Goal: Go to known website: Access a specific website the user already knows

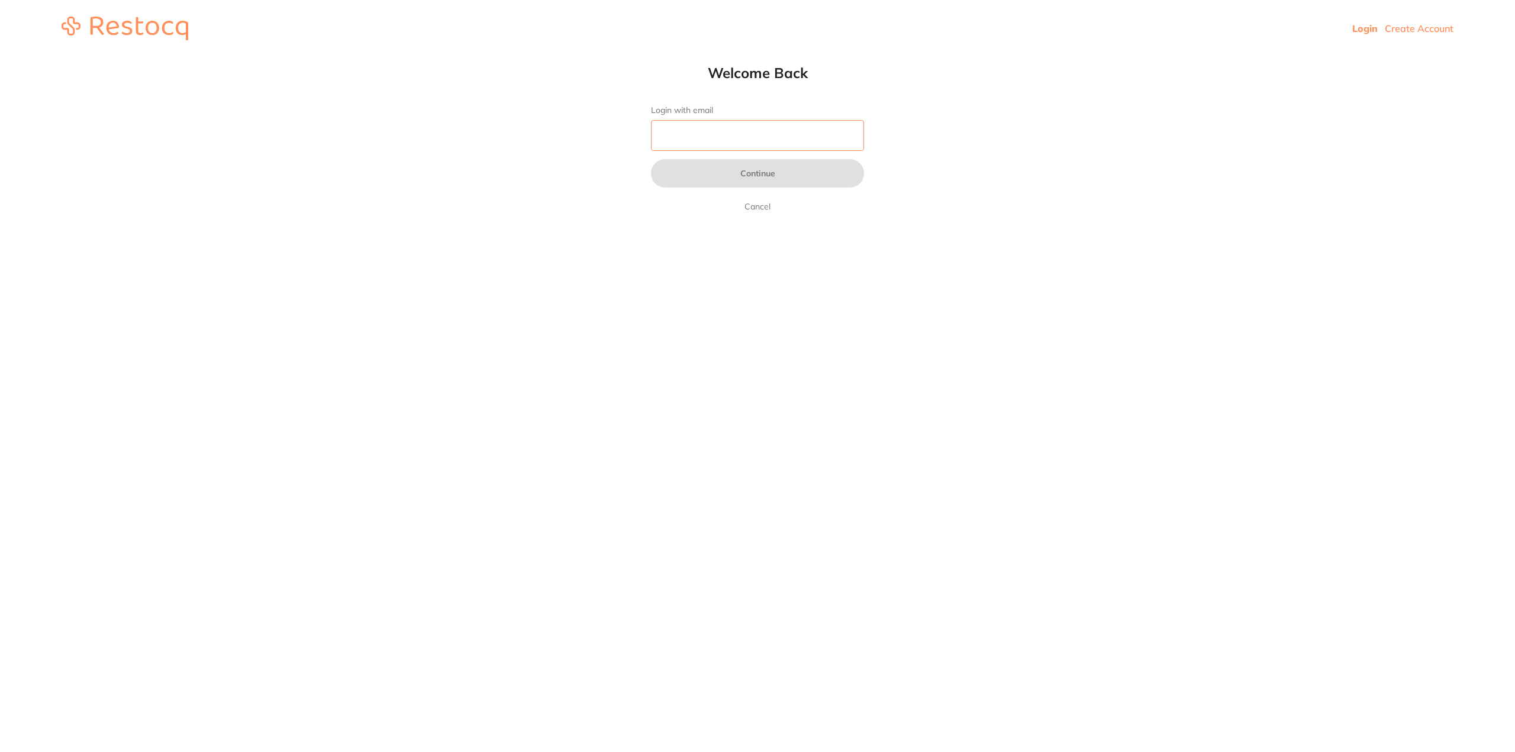
click at [694, 149] on input "Login with email" at bounding box center [757, 135] width 213 height 31
type input "[EMAIL_ADDRESS][PERSON_NAME][DOMAIN_NAME]"
click at [709, 174] on button "Continue" at bounding box center [757, 173] width 213 height 28
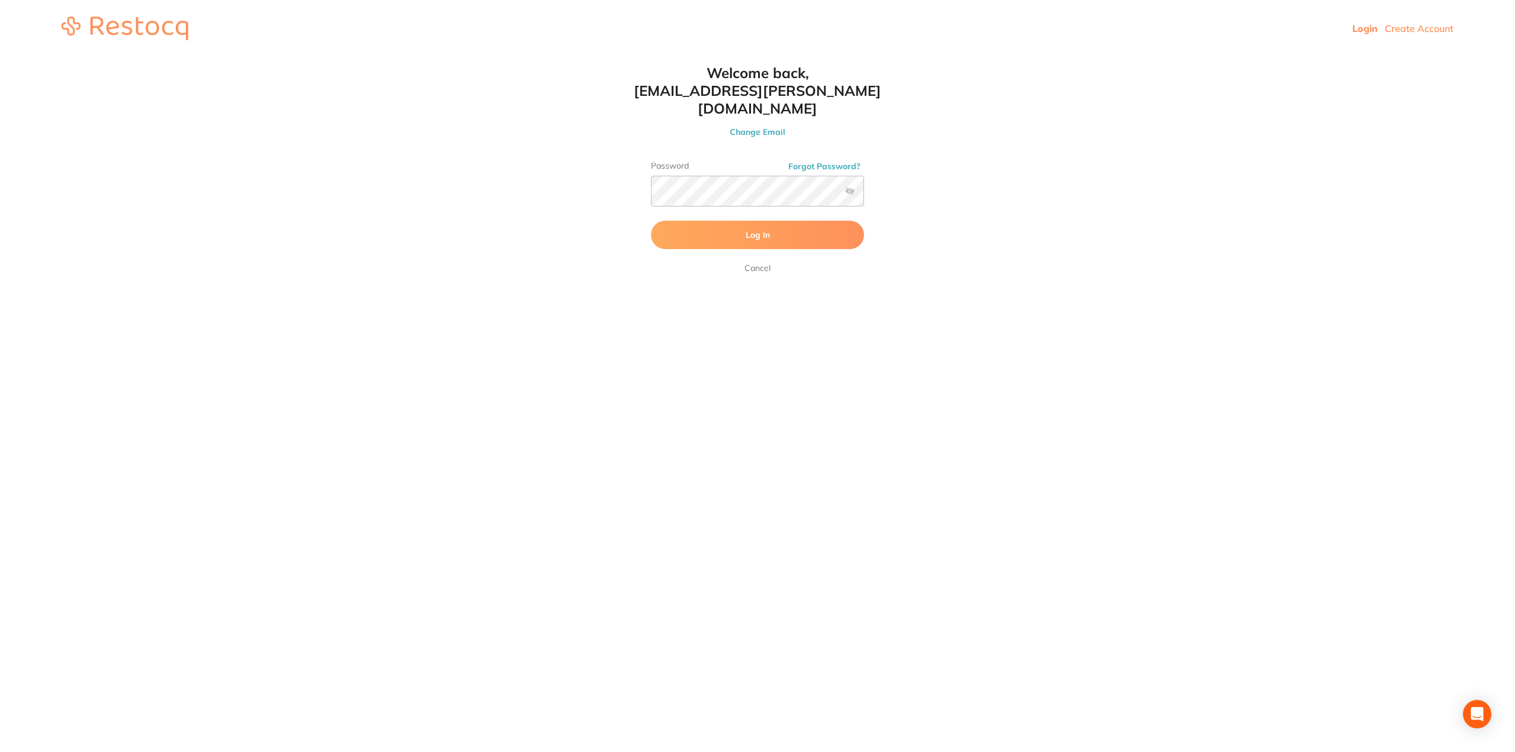
click at [757, 230] on span "Log In" at bounding box center [758, 235] width 24 height 11
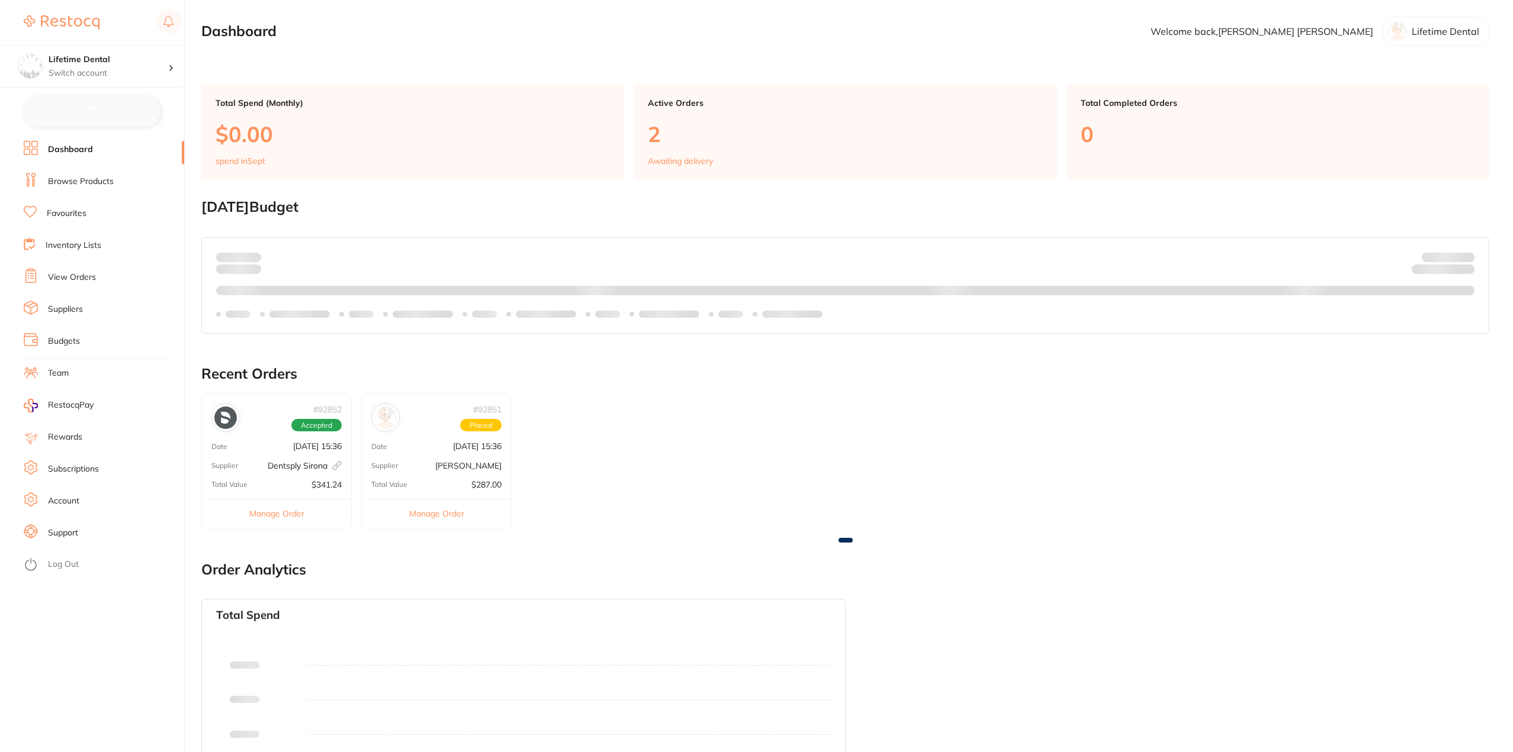
checkbox input "false"
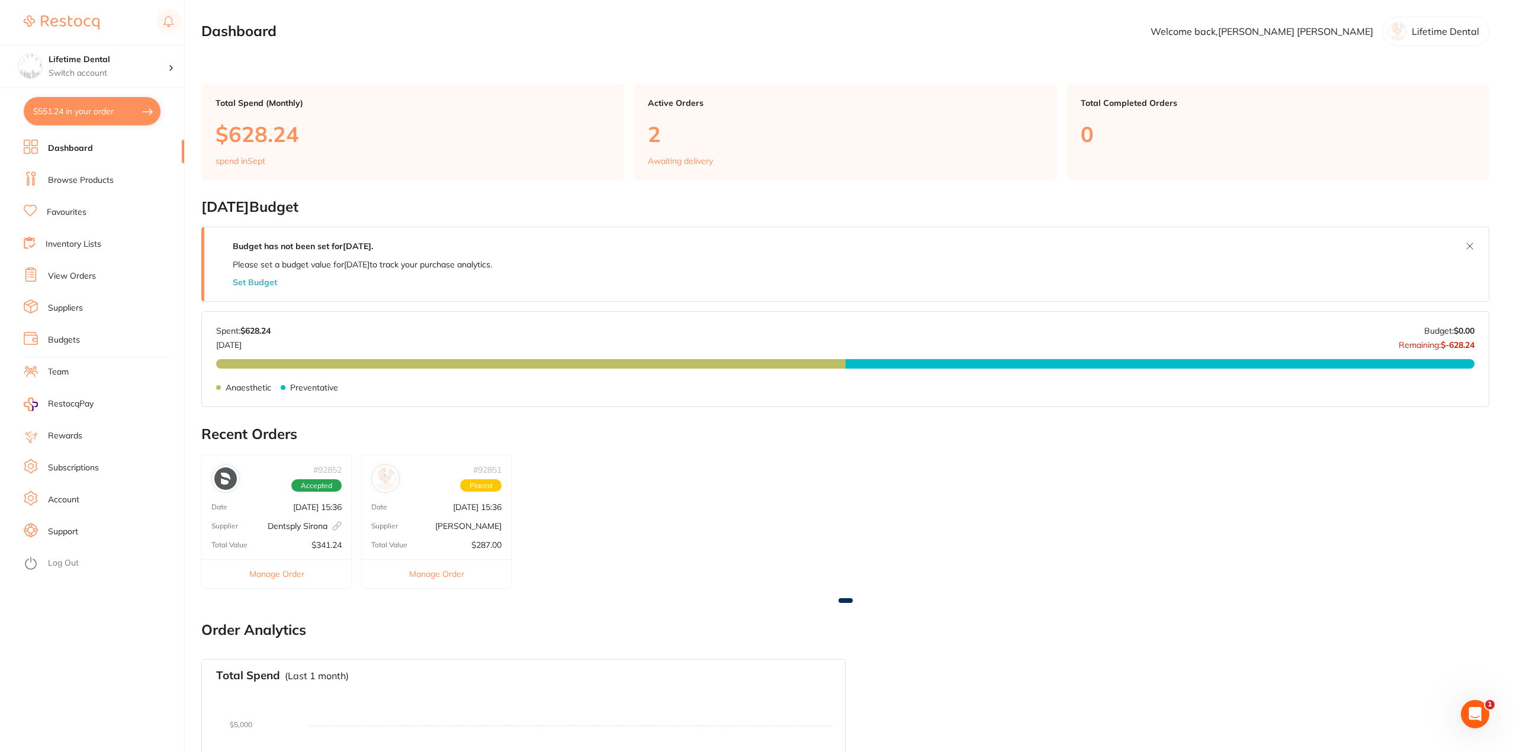
click at [453, 503] on p "[DATE] 15:36" at bounding box center [477, 507] width 49 height 9
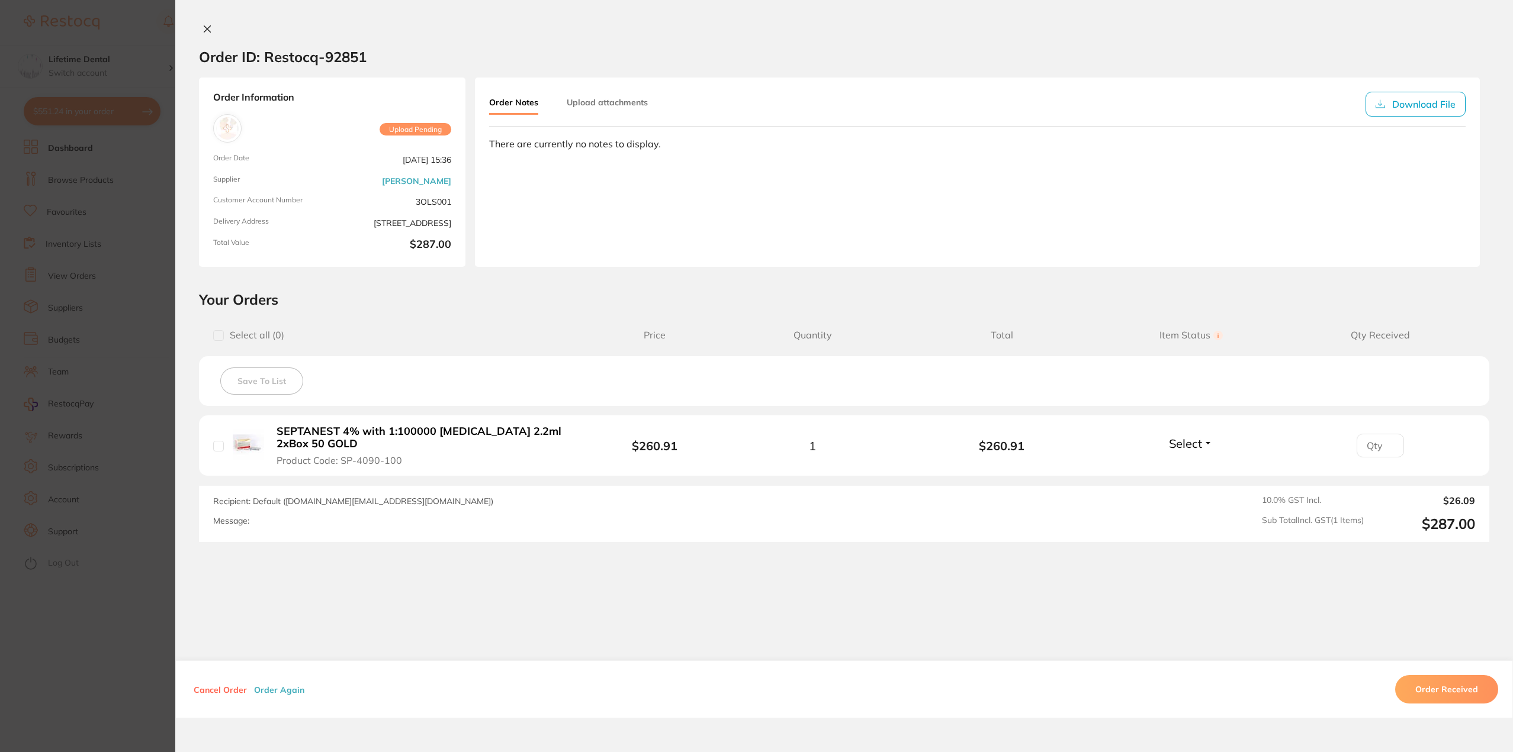
click at [426, 123] on span "Upload Pending" at bounding box center [415, 129] width 72 height 13
click at [395, 176] on link "[PERSON_NAME]" at bounding box center [416, 180] width 69 height 9
